Goal: Task Accomplishment & Management: Manage account settings

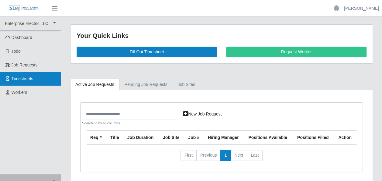
click at [27, 76] on span "Timesheets" at bounding box center [23, 78] width 22 height 5
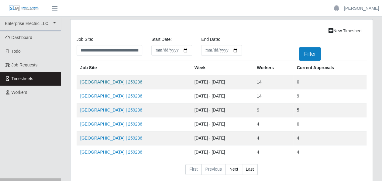
click at [135, 82] on link "[GEOGRAPHIC_DATA] | 259236" at bounding box center [111, 81] width 62 height 5
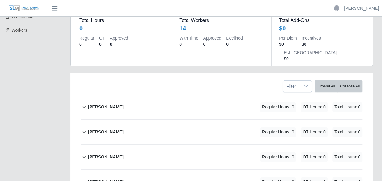
scroll to position [91, 0]
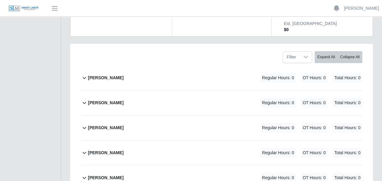
click at [83, 99] on icon at bounding box center [84, 102] width 7 height 7
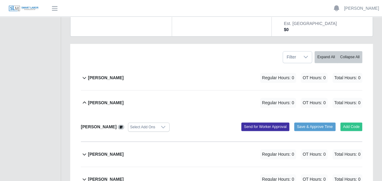
click at [161, 124] on icon at bounding box center [163, 126] width 5 height 5
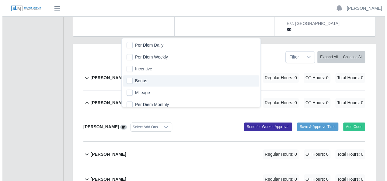
scroll to position [4, 0]
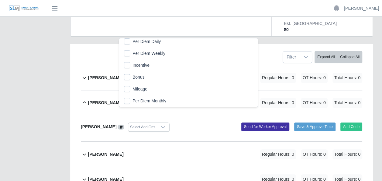
click at [178, 122] on div "David Walker Select Add Ons" at bounding box center [148, 126] width 145 height 9
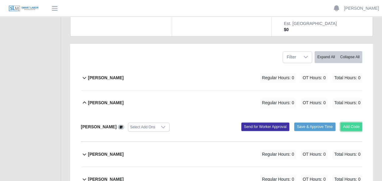
click at [355, 122] on button "Add Code" at bounding box center [352, 126] width 22 height 9
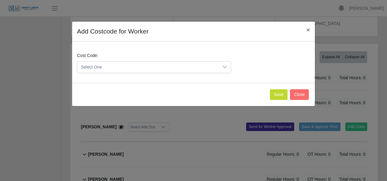
click at [225, 68] on icon at bounding box center [224, 66] width 5 height 5
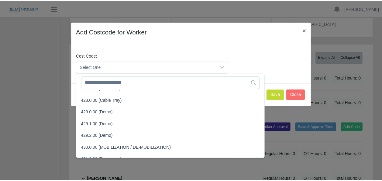
scroll to position [608, 0]
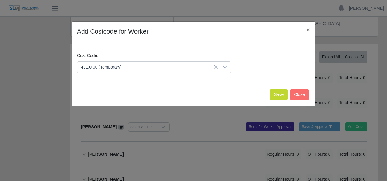
click at [91, 129] on span "431.0.00 (Temporary)" at bounding box center [102, 129] width 41 height 6
click at [282, 96] on button "Save" at bounding box center [279, 94] width 18 height 11
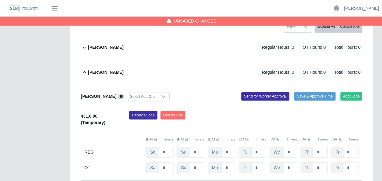
scroll to position [152, 0]
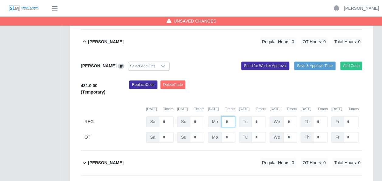
click at [231, 116] on input "*" at bounding box center [229, 121] width 14 height 11
type input "*"
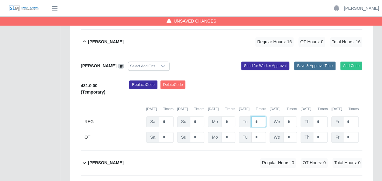
type input "*"
click at [315, 61] on button "Save & Approve Time" at bounding box center [314, 65] width 41 height 9
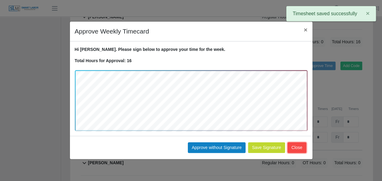
click at [296, 146] on button "Close" at bounding box center [297, 147] width 19 height 11
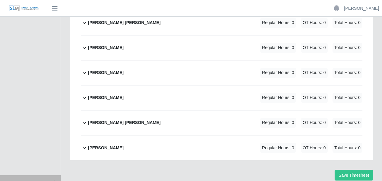
scroll to position [449, 0]
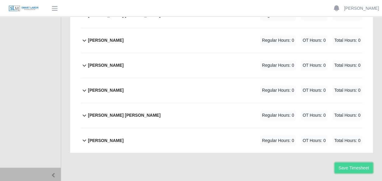
click at [350, 162] on button "Save Timesheet" at bounding box center [354, 167] width 38 height 11
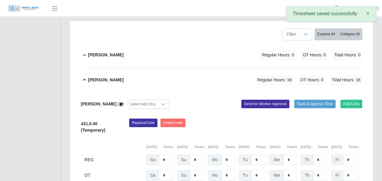
scroll to position [84, 0]
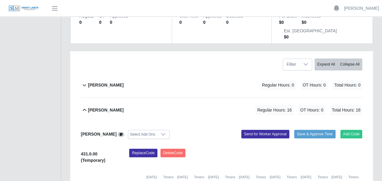
click at [85, 109] on icon at bounding box center [85, 110] width 4 height 2
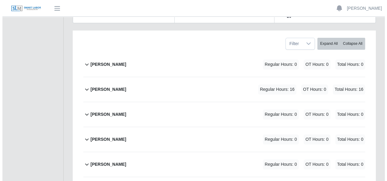
scroll to position [114, 0]
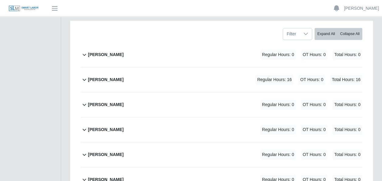
click at [84, 126] on icon at bounding box center [84, 129] width 7 height 7
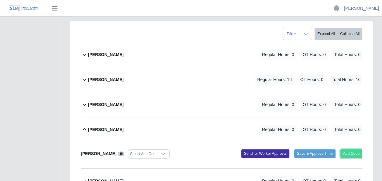
click at [347, 149] on button "Add Code" at bounding box center [352, 153] width 22 height 9
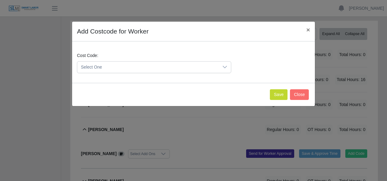
click at [226, 67] on icon at bounding box center [224, 66] width 5 height 5
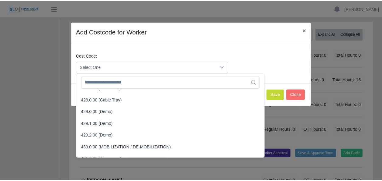
scroll to position [608, 0]
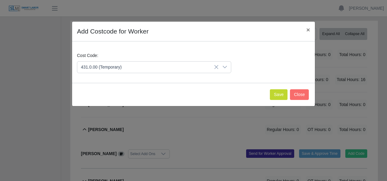
click at [104, 129] on span "431.0.00 (Temporary)" at bounding box center [102, 129] width 41 height 6
click at [281, 95] on button "Save" at bounding box center [279, 94] width 18 height 11
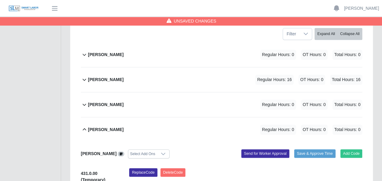
scroll to position [175, 0]
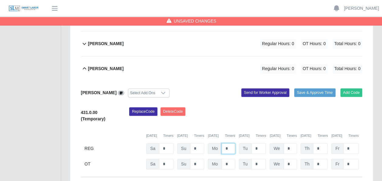
click at [233, 143] on input "*" at bounding box center [229, 148] width 14 height 11
type input "*"
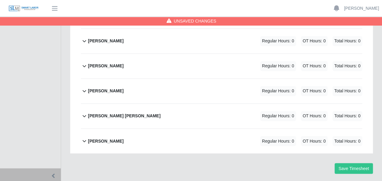
scroll to position [449, 0]
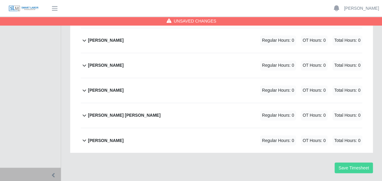
type input "*"
click at [354, 162] on button "Save Timesheet" at bounding box center [354, 167] width 38 height 11
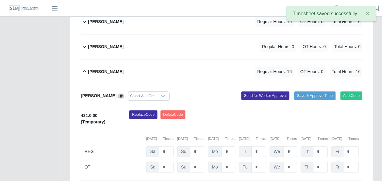
scroll to position [145, 0]
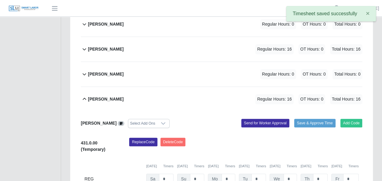
click at [161, 121] on icon at bounding box center [163, 123] width 5 height 5
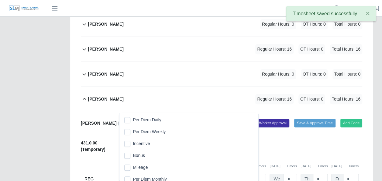
click at [161, 121] on icon at bounding box center [163, 123] width 5 height 5
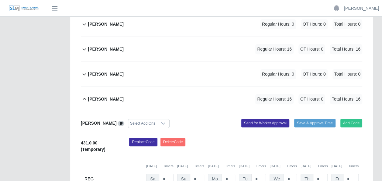
click at [85, 95] on icon at bounding box center [84, 98] width 7 height 7
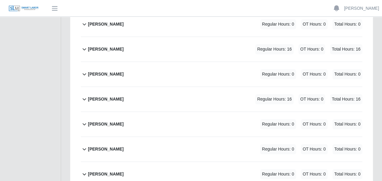
click at [85, 145] on icon at bounding box center [84, 148] width 7 height 7
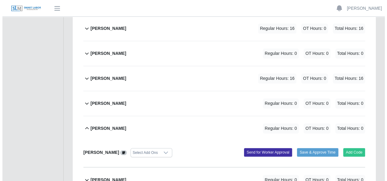
scroll to position [175, 0]
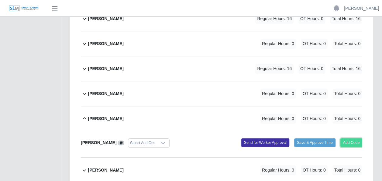
click at [356, 138] on button "Add Code" at bounding box center [352, 142] width 22 height 9
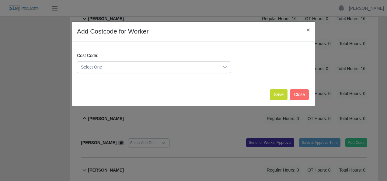
click at [226, 66] on icon at bounding box center [224, 66] width 5 height 5
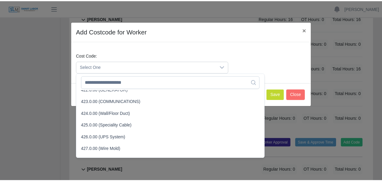
scroll to position [608, 0]
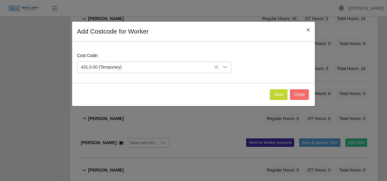
click at [89, 128] on span "431.0.00 (Temporary)" at bounding box center [102, 129] width 41 height 6
click at [282, 95] on button "Save" at bounding box center [279, 94] width 18 height 11
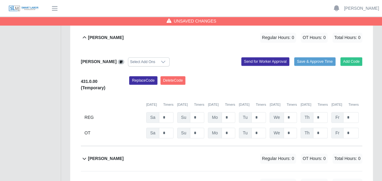
scroll to position [266, 0]
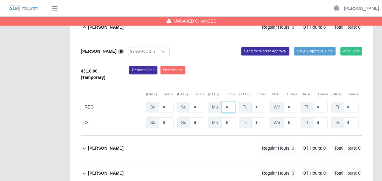
click at [229, 102] on input "*" at bounding box center [229, 107] width 14 height 11
type input "*"
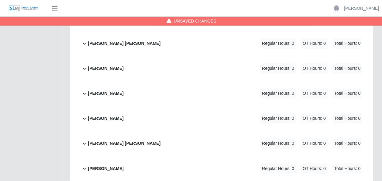
scroll to position [449, 0]
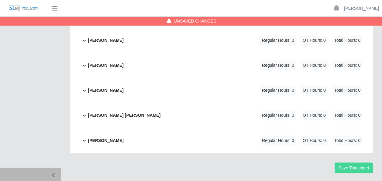
type input "*"
click at [356, 162] on button "Save Timesheet" at bounding box center [354, 167] width 38 height 11
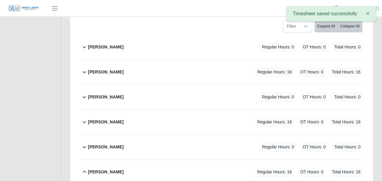
scroll to position [145, 0]
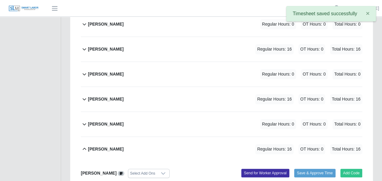
click at [86, 145] on icon at bounding box center [84, 148] width 7 height 7
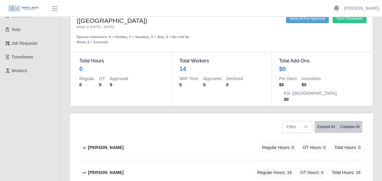
scroll to position [0, 0]
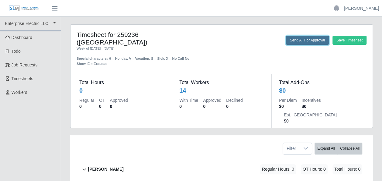
click at [303, 39] on button "Send All For Approval" at bounding box center [307, 40] width 43 height 9
